Goal: Transaction & Acquisition: Download file/media

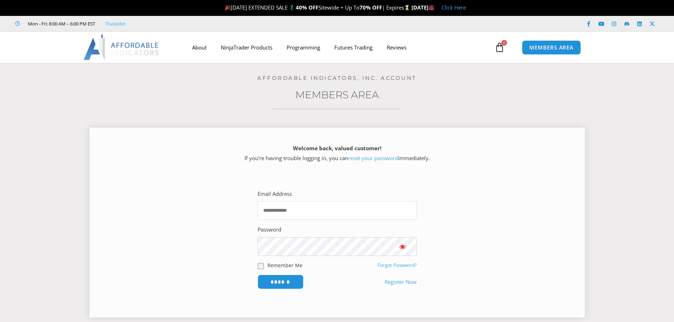
click at [288, 213] on input "Email Address" at bounding box center [336, 210] width 159 height 19
type input "**********"
click at [278, 281] on input "******" at bounding box center [280, 281] width 48 height 15
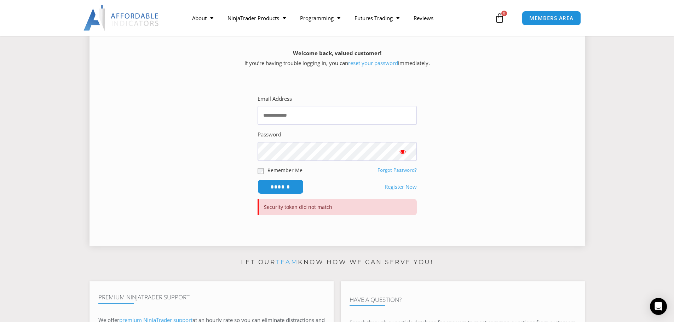
scroll to position [106, 0]
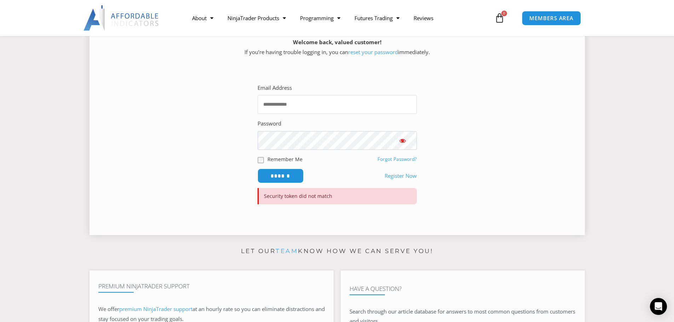
type input "**********"
click at [406, 138] on span "Show password" at bounding box center [402, 140] width 7 height 7
click at [282, 173] on input "******" at bounding box center [280, 175] width 48 height 15
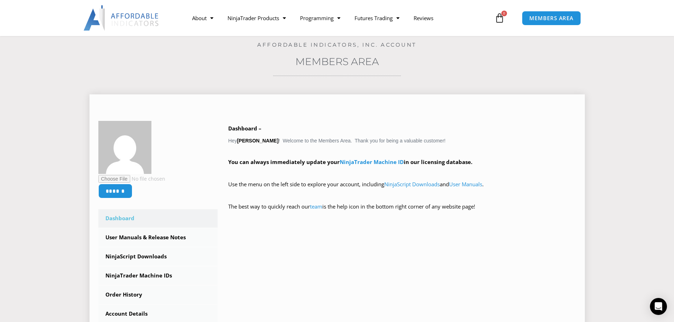
scroll to position [141, 0]
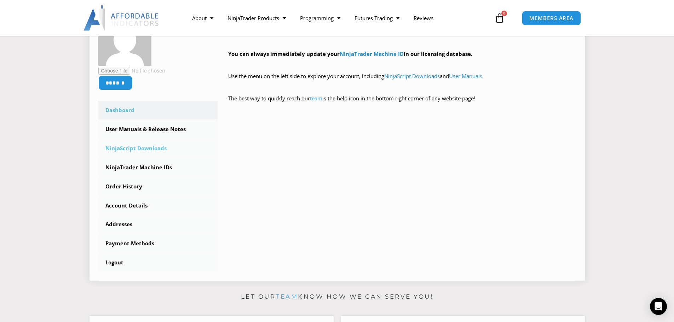
click at [144, 147] on link "NinjaScript Downloads" at bounding box center [158, 148] width 120 height 18
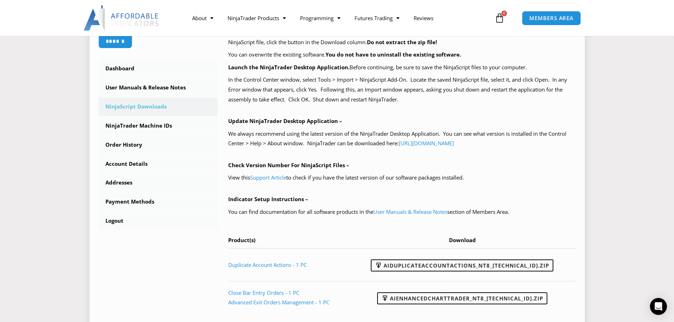
scroll to position [212, 0]
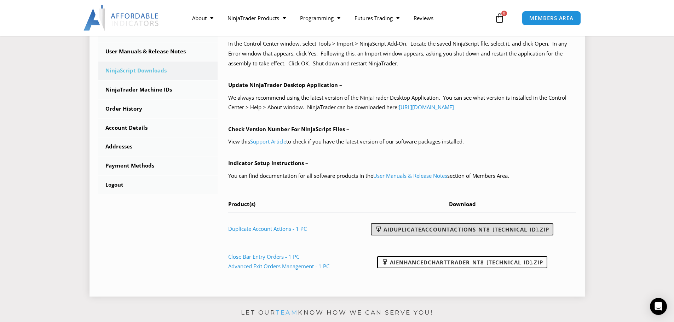
click at [452, 231] on link "AIDuplicateAccountActions_NT8_25.2.5.1.zip" at bounding box center [462, 229] width 182 height 12
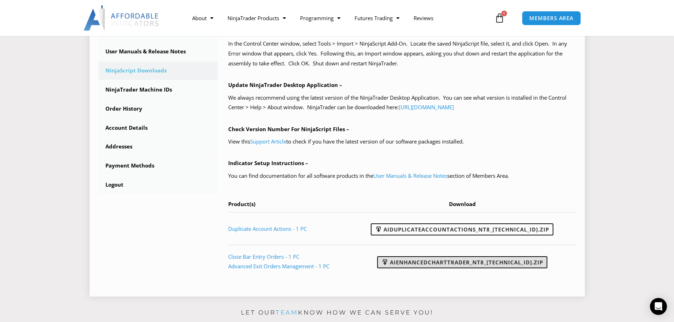
click at [468, 264] on link "AIEnhancedChartTrader_NT8_25.1.31.1.zip" at bounding box center [462, 262] width 170 height 12
click at [406, 175] on link "User Manuals & Release Notes" at bounding box center [410, 175] width 74 height 7
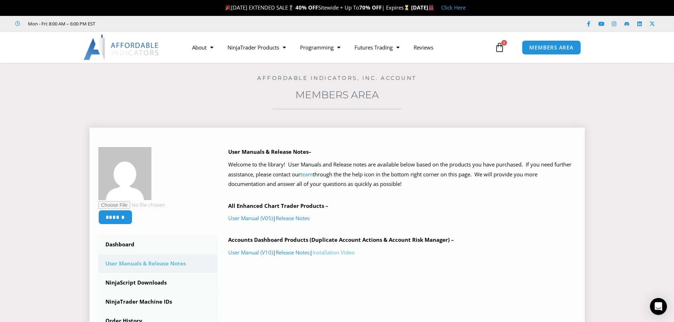
click at [338, 254] on link "Installation Video" at bounding box center [333, 252] width 42 height 7
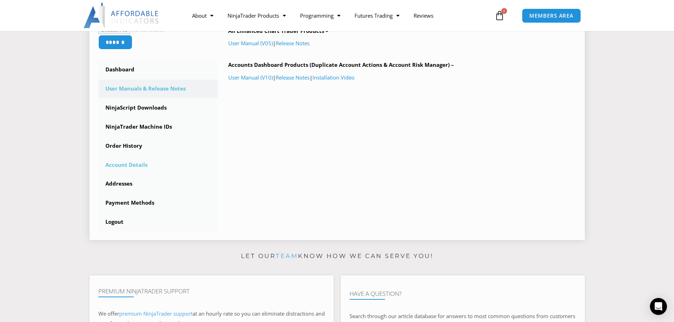
scroll to position [177, 0]
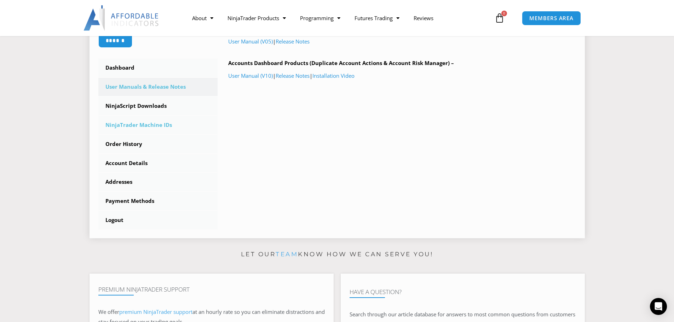
click at [156, 125] on link "NinjaTrader Machine IDs" at bounding box center [158, 125] width 120 height 18
click at [147, 128] on link "NinjaTrader Machine IDs" at bounding box center [158, 125] width 120 height 18
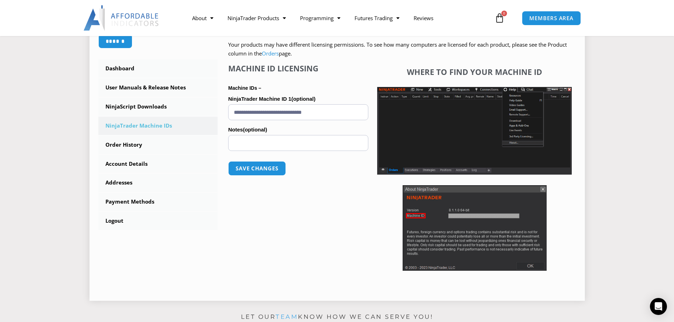
scroll to position [177, 0]
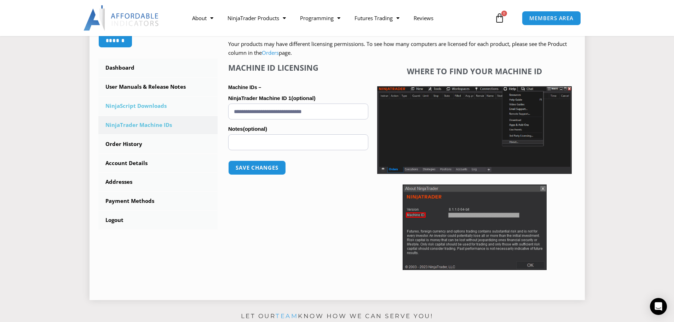
click at [135, 106] on link "NinjaScript Downloads" at bounding box center [158, 106] width 120 height 18
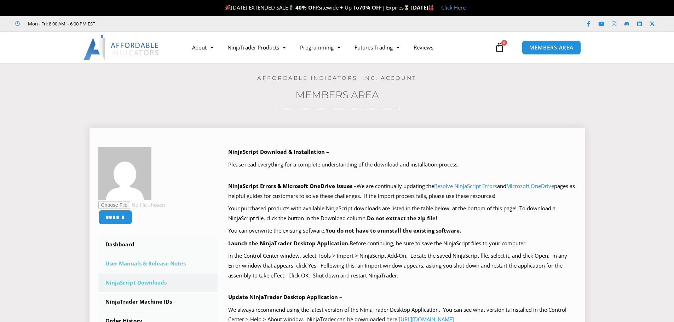
click at [160, 263] on link "User Manuals & Release Notes" at bounding box center [158, 264] width 120 height 18
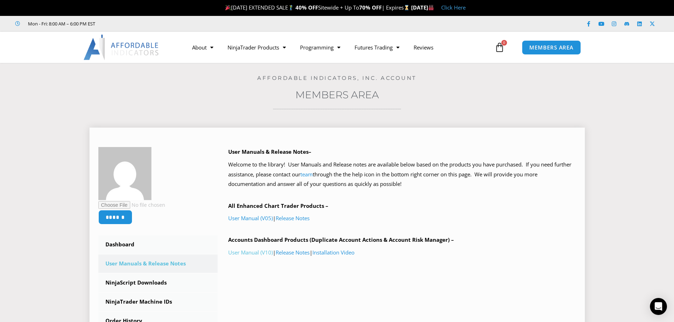
click at [246, 255] on link "User Manual (V10)" at bounding box center [250, 252] width 45 height 7
